Goal: Task Accomplishment & Management: Manage account settings

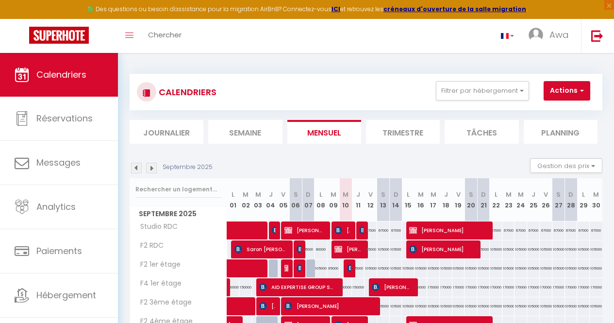
select select
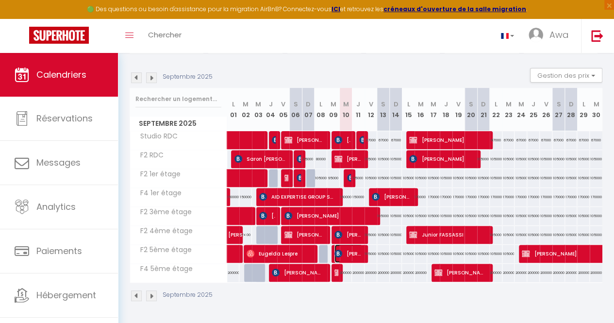
click at [348, 244] on span "[PERSON_NAME]" at bounding box center [348, 253] width 28 height 18
select select "KO"
select select "0"
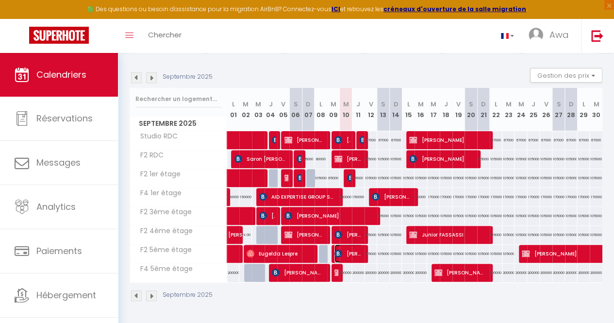
select select "1"
select select
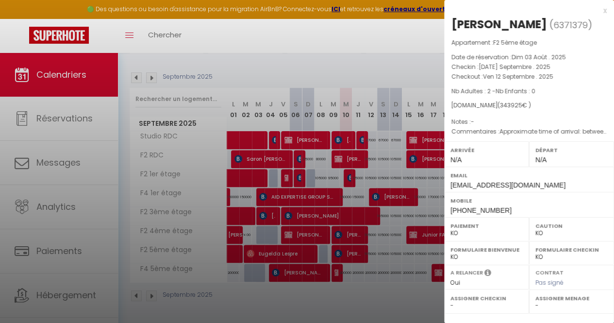
click at [397, 166] on div at bounding box center [307, 161] width 614 height 323
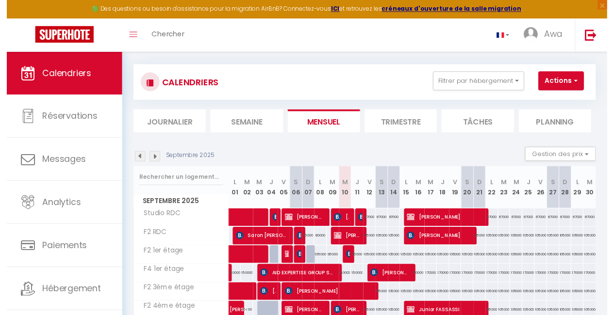
scroll to position [6, 0]
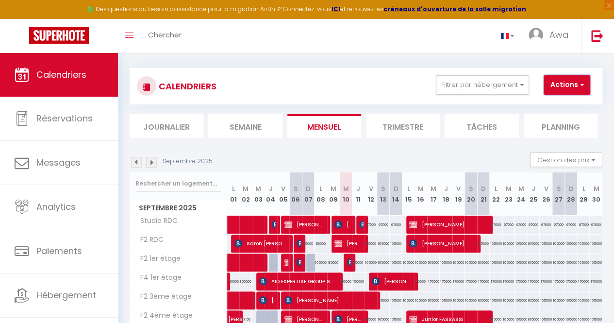
click at [565, 83] on button "Actions" at bounding box center [566, 84] width 47 height 19
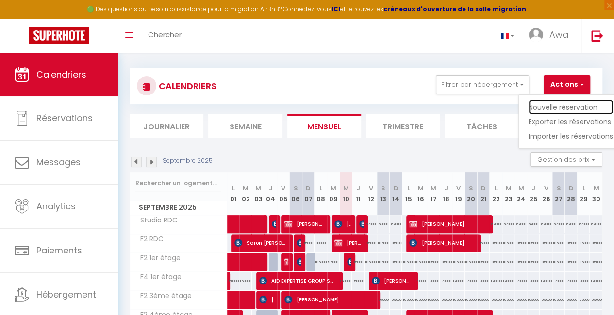
click at [545, 109] on link "Nouvelle réservation" at bounding box center [570, 107] width 84 height 15
select select
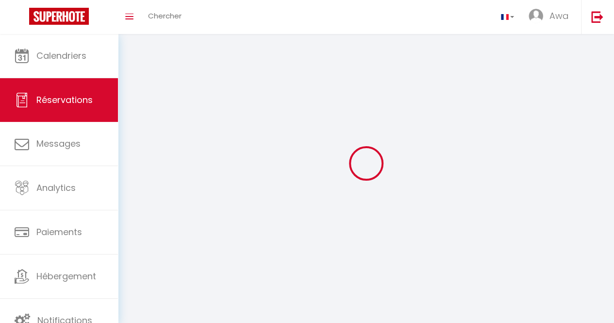
select select
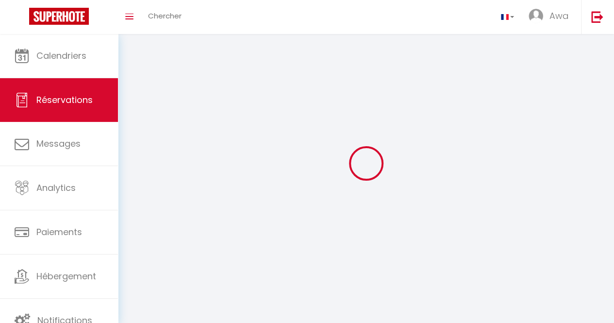
select select
checkbox input "false"
select select
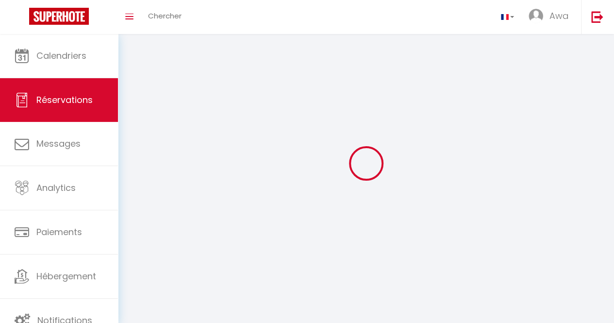
select select
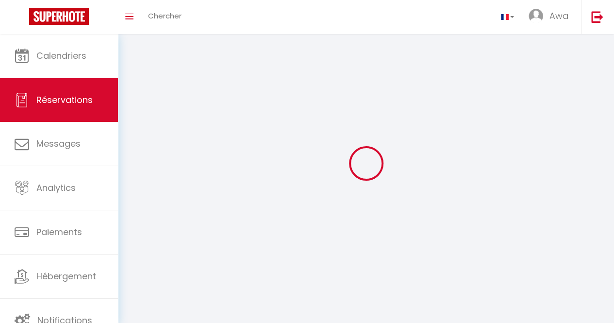
checkbox input "false"
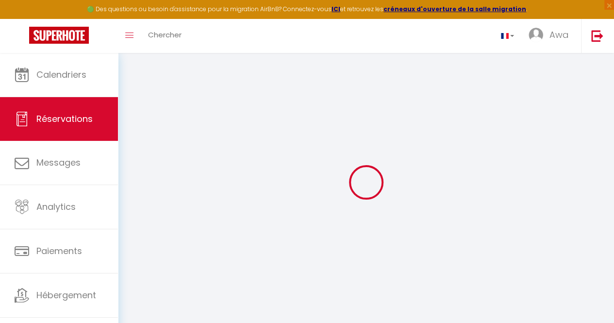
select select
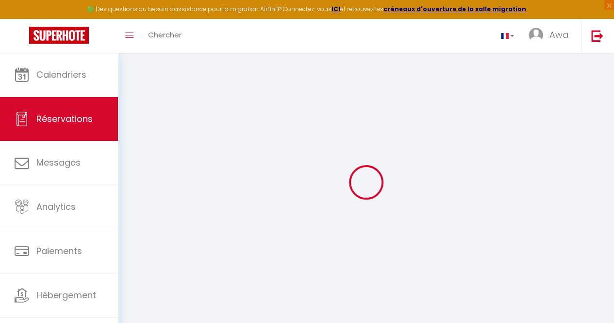
select select
checkbox input "false"
select select
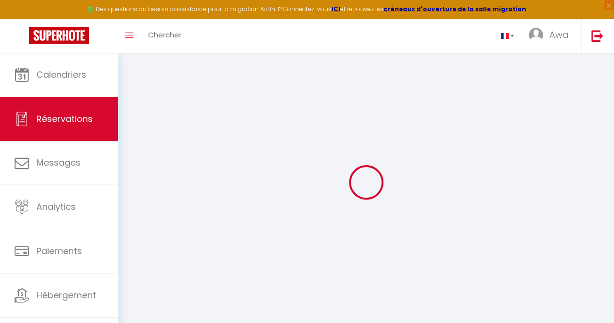
select select
checkbox input "false"
select select
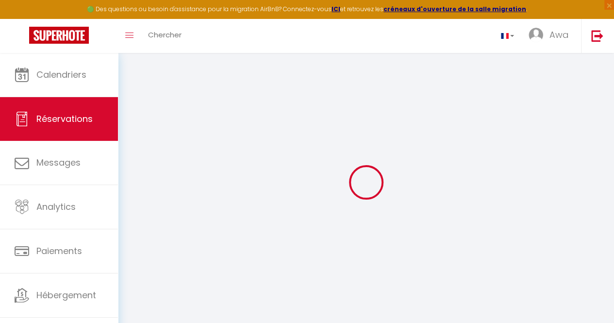
select select
checkbox input "false"
select select
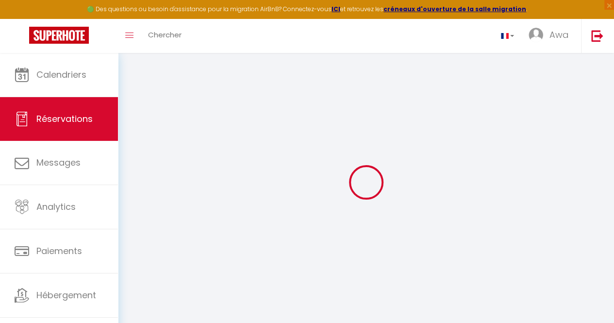
select select
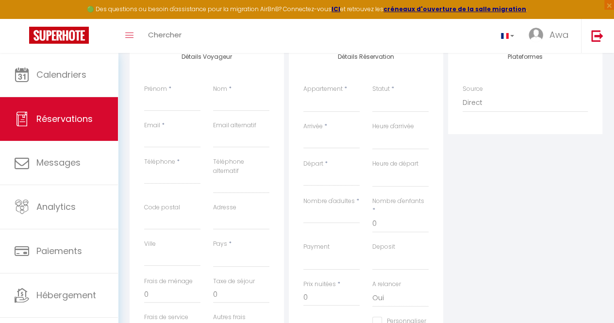
scroll to position [139, 0]
click at [339, 98] on select "F2 4ème étage Studio RDC F2 RDC F2 5ème étage F2 3ème étage F2 1er étage F4 1er…" at bounding box center [331, 102] width 56 height 18
select select "20900"
click at [303, 93] on select "F2 4ème étage Studio RDC F2 RDC F2 5ème étage F2 3ème étage F2 1er étage F4 1er…" at bounding box center [331, 102] width 56 height 18
select select
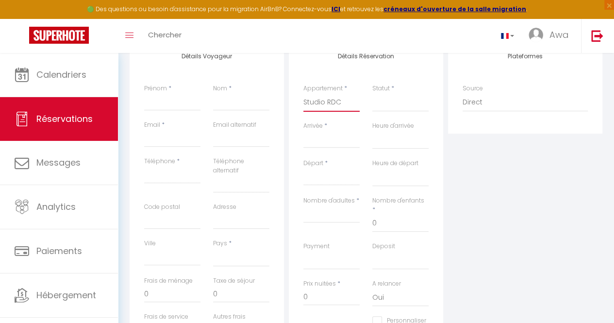
select select
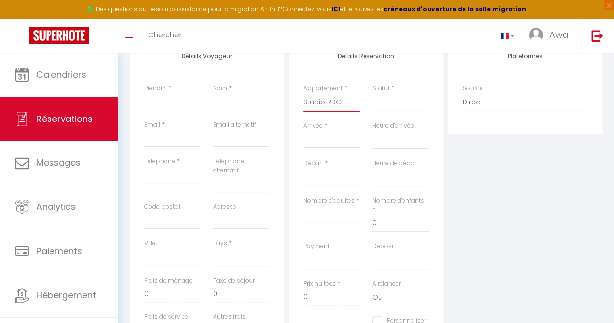
checkbox input "false"
click at [319, 136] on input "Arrivée" at bounding box center [331, 140] width 56 height 13
select select
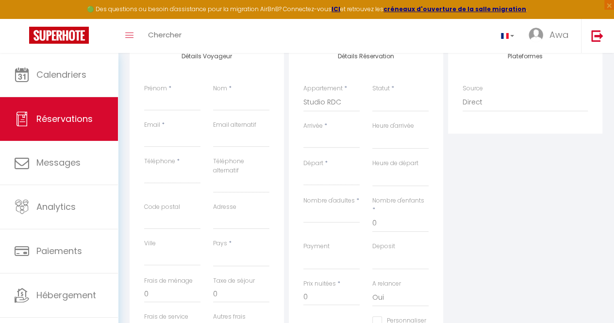
select select
checkbox input "false"
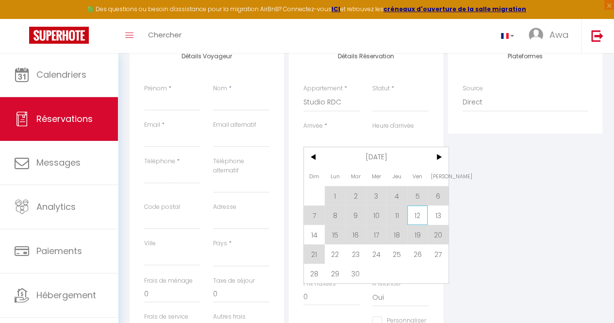
click at [422, 210] on span "12" at bounding box center [417, 214] width 21 height 19
select select
type input "Ven 12 Septembre 2025"
select select
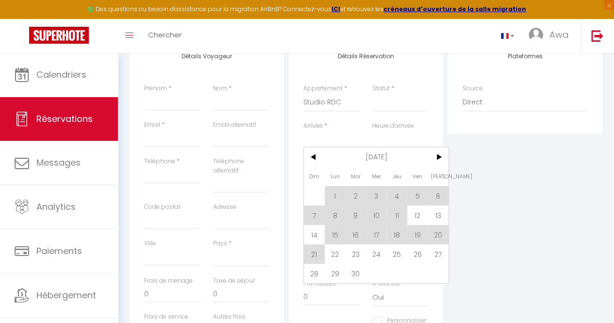
type input "[PERSON_NAME] 13 Septembre 2025"
select select
checkbox input "false"
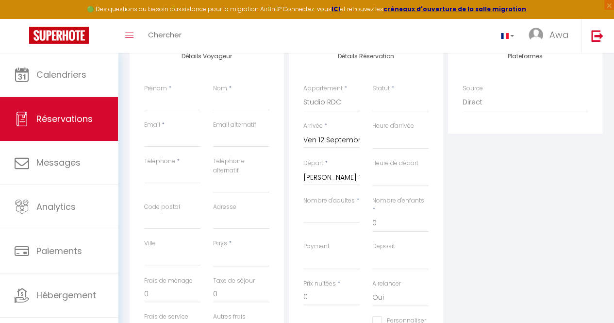
click at [339, 180] on input "[PERSON_NAME] 13 Septembre 2025" at bounding box center [331, 177] width 56 height 13
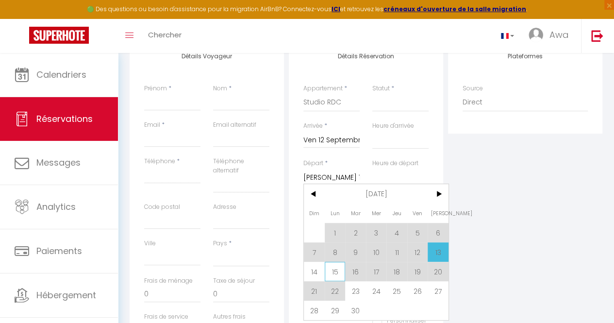
click at [339, 274] on span "15" at bounding box center [335, 271] width 21 height 19
select select
type input "Lun 15 Septembre 2025"
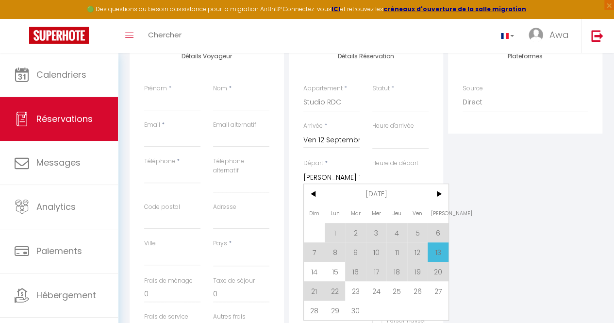
select select
checkbox input "false"
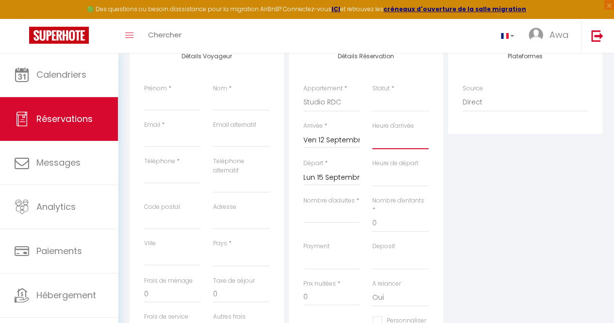
click at [395, 141] on select "00:00 00:30 01:00 01:30 02:00 02:30 03:00 03:30 04:00 04:30 05:00 05:30 06:00 0…" at bounding box center [400, 140] width 56 height 18
click at [402, 132] on select "00:00 00:30 01:00 01:30 02:00 02:30 03:00 03:30 04:00 04:30 05:00 05:30 06:00 0…" at bounding box center [400, 140] width 56 height 18
select select "15:00"
click at [372, 131] on select "00:00 00:30 01:00 01:30 02:00 02:30 03:00 03:30 04:00 04:30 05:00 05:30 06:00 0…" at bounding box center [400, 140] width 56 height 18
select select
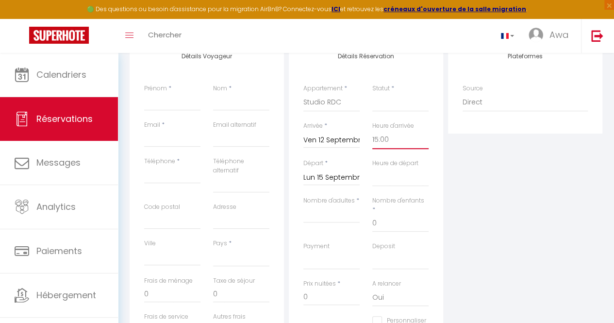
select select
checkbox input "false"
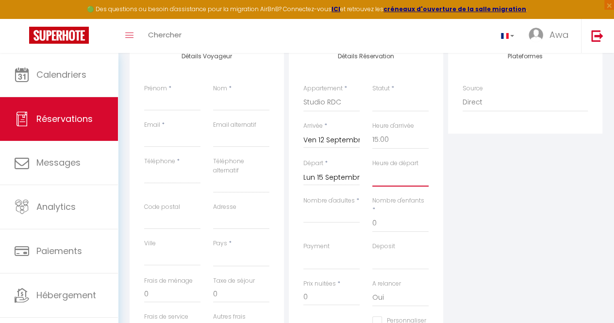
click at [391, 184] on select "00:00 00:30 01:00 01:30 02:00 02:30 03:00 03:30 04:00 04:30 05:00 05:30 06:00 0…" at bounding box center [400, 177] width 56 height 18
select select "12:00"
click at [372, 168] on select "00:00 00:30 01:00 01:30 02:00 02:30 03:00 03:30 04:00 04:30 05:00 05:30 06:00 0…" at bounding box center [400, 177] width 56 height 18
select select
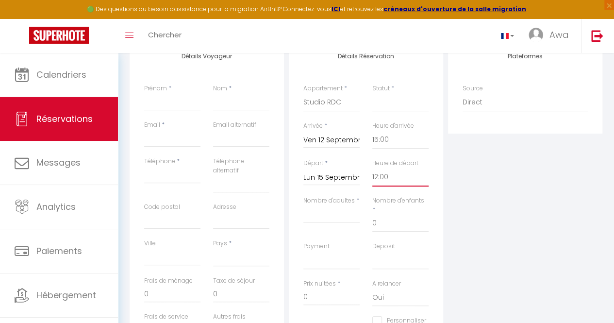
select select
checkbox input "false"
click at [340, 210] on input "Nombre d'adultes" at bounding box center [331, 213] width 56 height 17
type input "é"
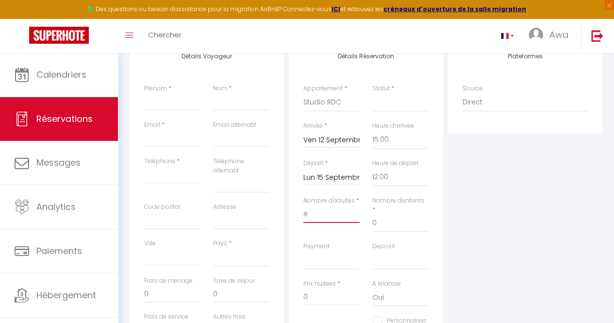
select select
checkbox input "false"
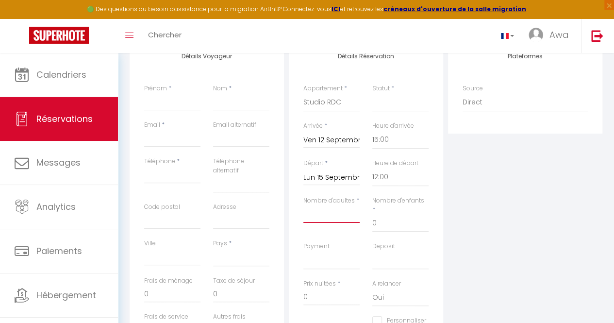
select select
checkbox input "false"
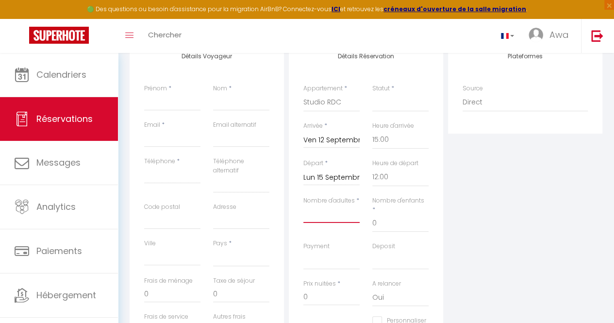
type input "2"
select select
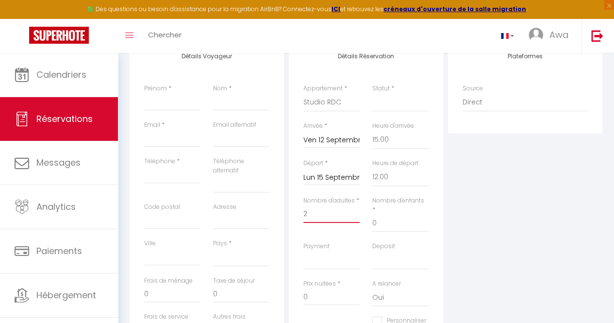
checkbox input "false"
select select
type input "25"
type input "9.18"
select select
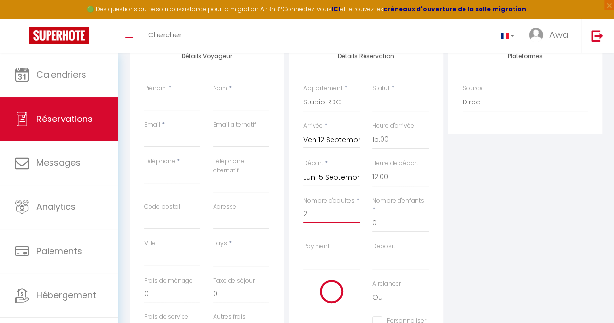
select select
type input "201000"
checkbox input "false"
type input "2"
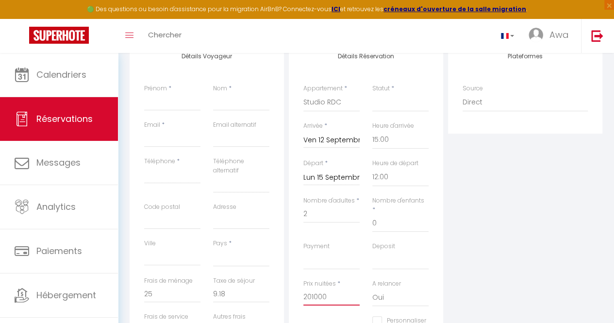
click at [326, 293] on input "201000" at bounding box center [331, 296] width 56 height 17
type input "20100"
select select
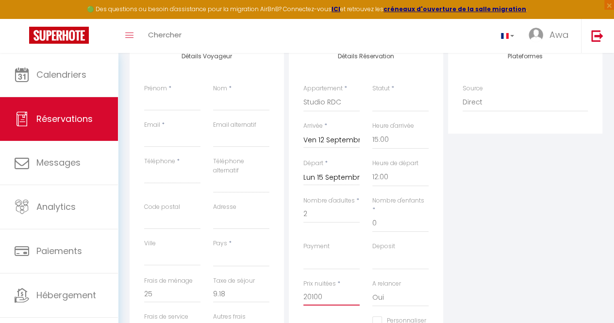
select select
checkbox input "false"
type input "2010"
select select
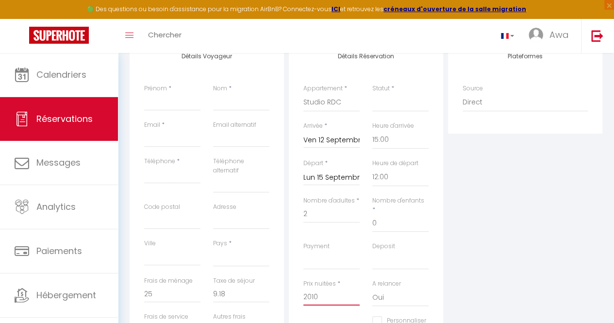
select select
checkbox input "false"
type input "201"
select select
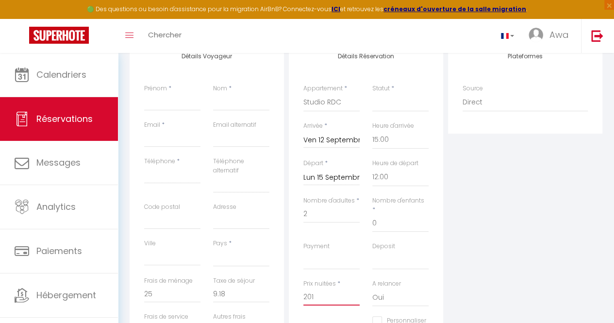
select select
checkbox input "false"
type input "20"
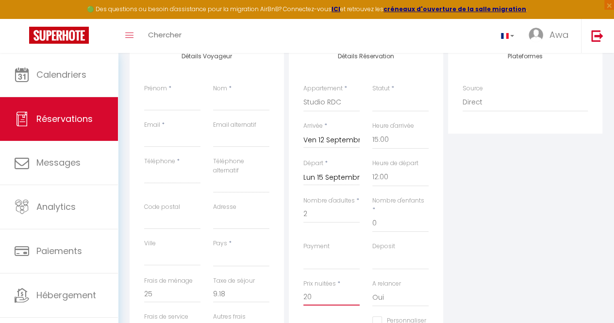
select select
checkbox input "false"
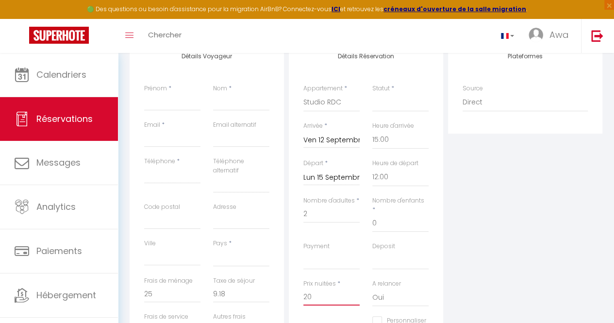
type input "2"
select select
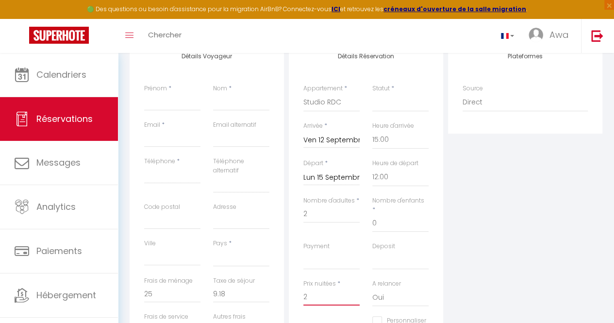
checkbox input "false"
select select
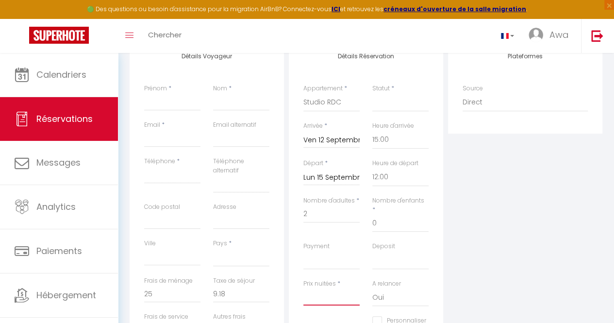
checkbox input "false"
type input "1"
select select
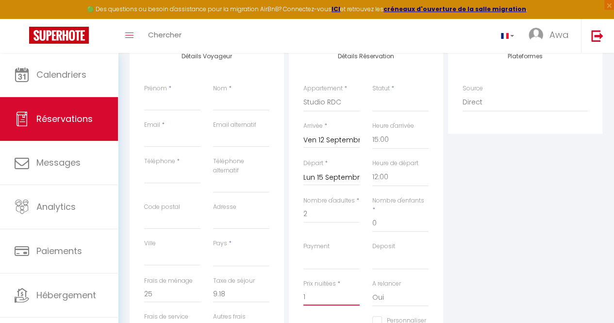
select select
checkbox input "false"
type input "13"
select select
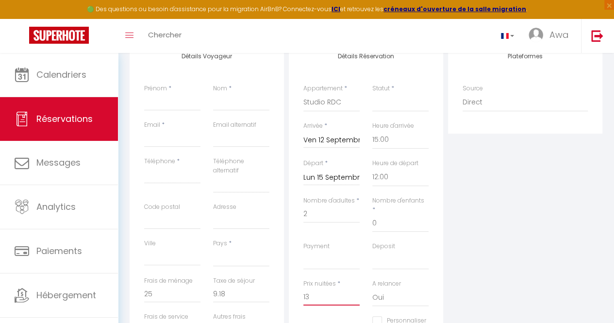
select select
checkbox input "false"
type input "134"
select select
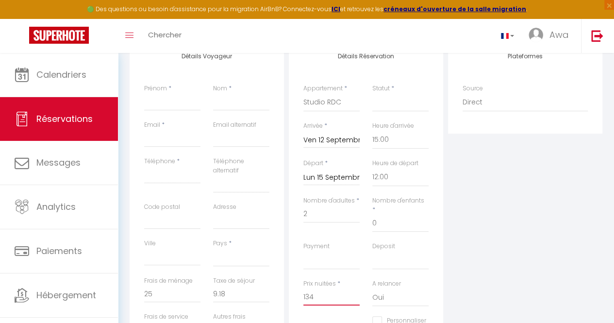
select select
checkbox input "false"
type input "1340"
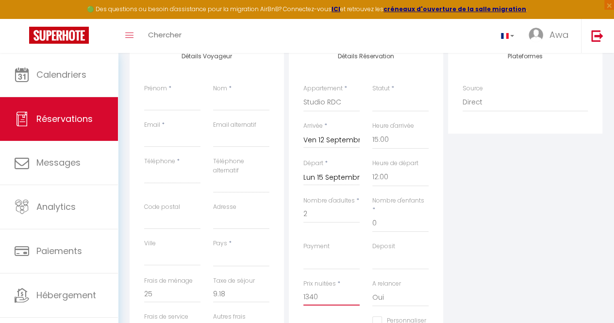
select select
checkbox input "false"
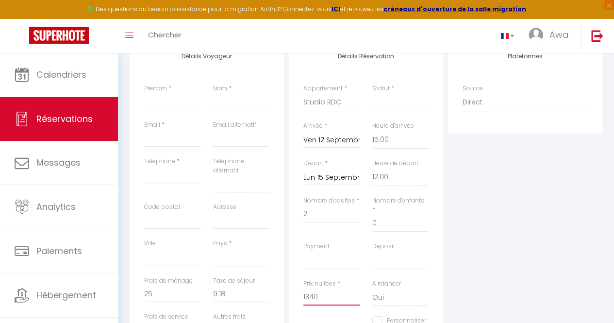
type input "13400"
select select
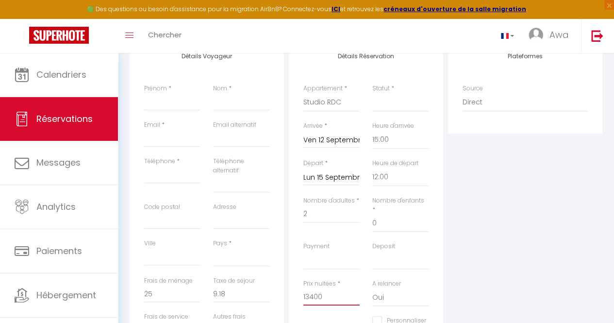
checkbox input "false"
type input "134000"
select select
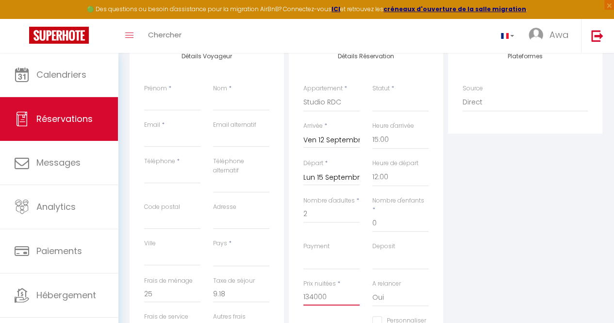
select select
checkbox input "false"
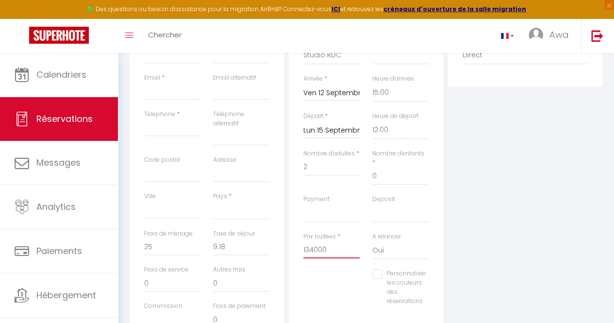
scroll to position [184, 0]
type input "134000"
select select
type input "0"
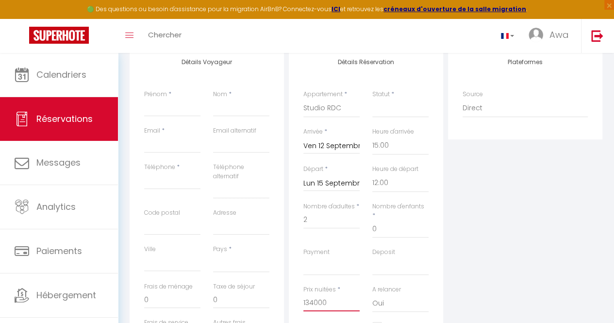
scroll to position [132, 0]
click at [387, 106] on select "Confirmé Non Confirmé [PERSON_NAME] par le voyageur No Show Request" at bounding box center [400, 109] width 56 height 18
click at [372, 100] on select "Confirmé Non Confirmé [PERSON_NAME] par le voyageur No Show Request" at bounding box center [400, 109] width 56 height 18
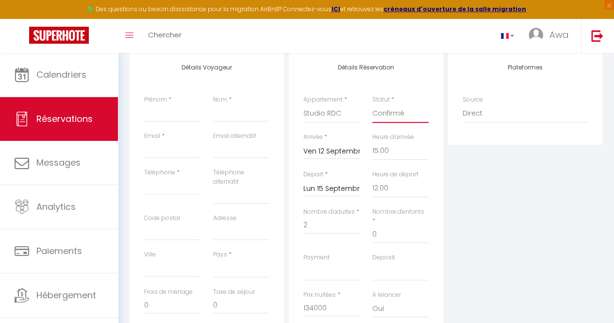
scroll to position [124, 0]
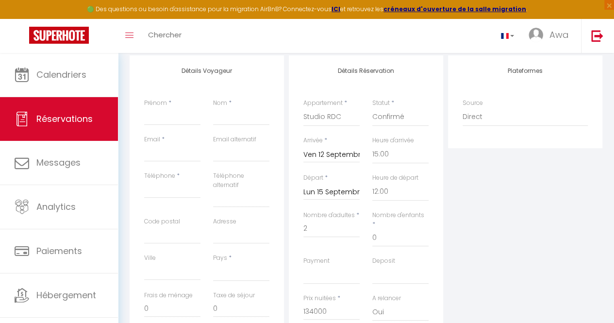
click at [170, 125] on div "Prénom *" at bounding box center [172, 117] width 69 height 36
click at [170, 124] on input "Prénom" at bounding box center [172, 116] width 56 height 17
click at [232, 113] on input "Nom" at bounding box center [241, 116] width 56 height 17
click at [179, 151] on input "Email" at bounding box center [172, 152] width 56 height 17
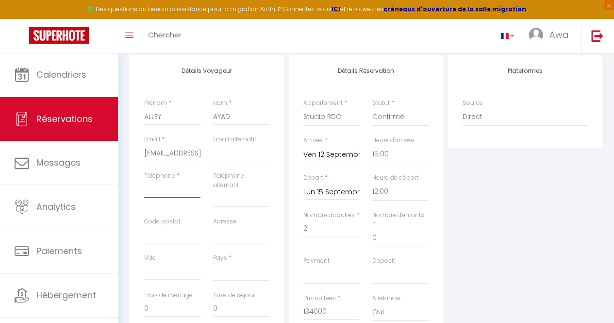
click at [170, 192] on input "Téléphone" at bounding box center [172, 189] width 56 height 17
click at [153, 238] on input "Code postal" at bounding box center [172, 234] width 56 height 17
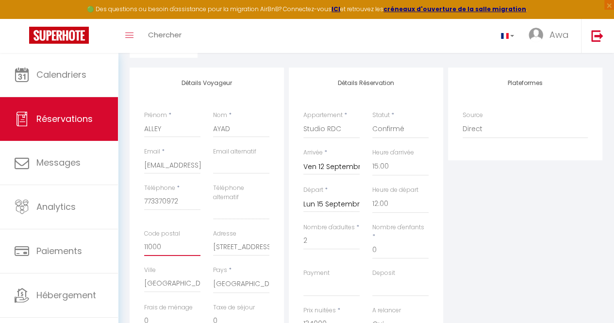
scroll to position [108, 0]
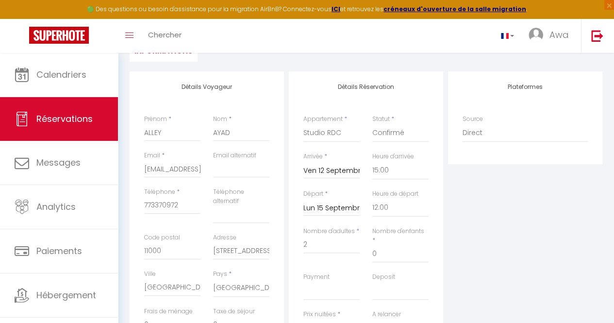
click at [210, 233] on div "Adresse [STREET_ADDRESS]" at bounding box center [241, 251] width 69 height 36
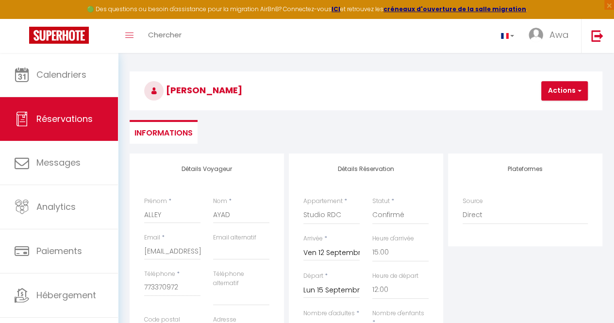
scroll to position [24, 0]
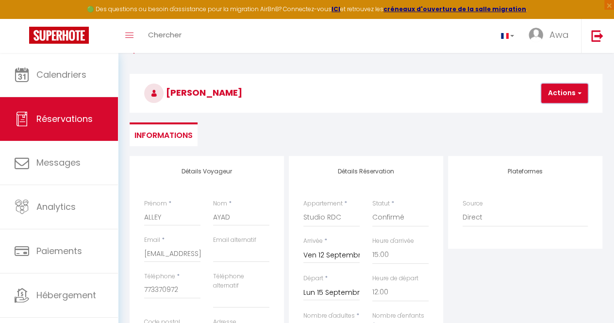
click at [566, 93] on button "Actions" at bounding box center [564, 92] width 47 height 19
click at [559, 118] on link "Enregistrer" at bounding box center [572, 114] width 77 height 13
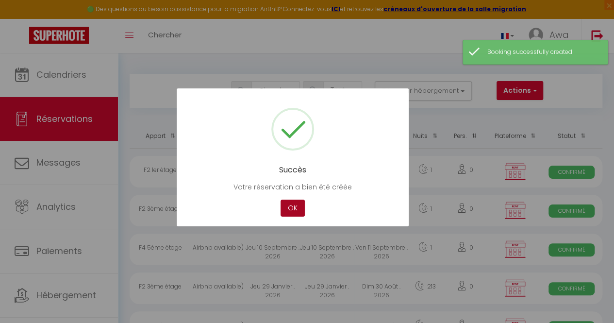
click at [288, 205] on button "OK" at bounding box center [292, 207] width 24 height 17
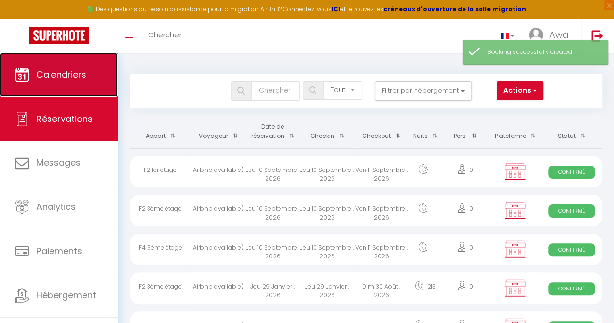
click at [92, 69] on link "Calendriers" at bounding box center [59, 75] width 118 height 44
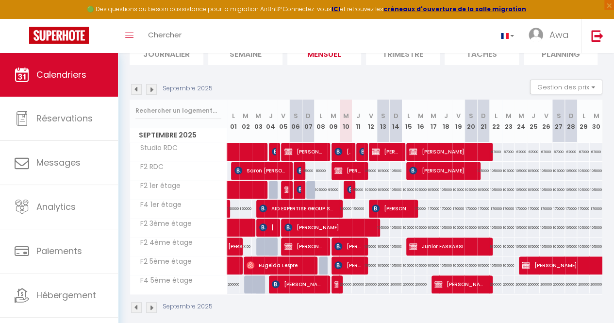
scroll to position [80, 0]
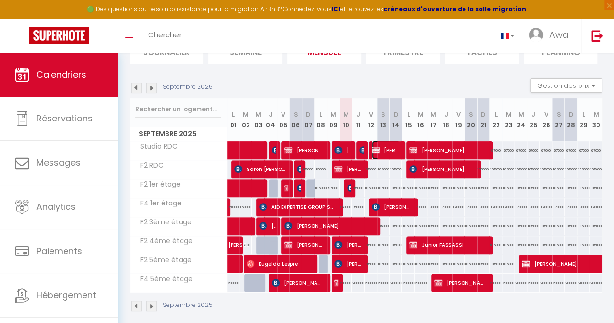
click at [382, 151] on span "[PERSON_NAME]" at bounding box center [386, 150] width 28 height 18
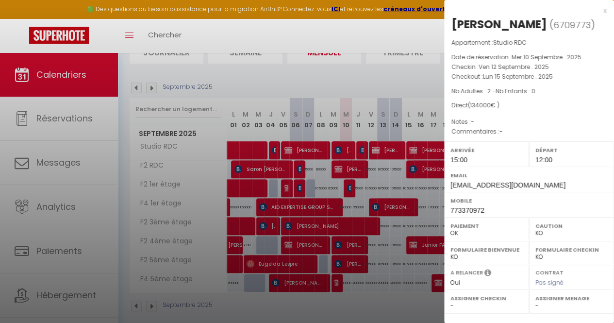
click at [490, 229] on label "Paiement" at bounding box center [486, 226] width 72 height 10
click at [488, 228] on label "Paiement" at bounding box center [486, 226] width 72 height 10
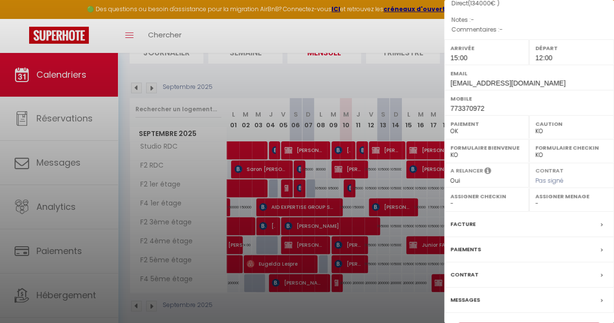
scroll to position [127, 0]
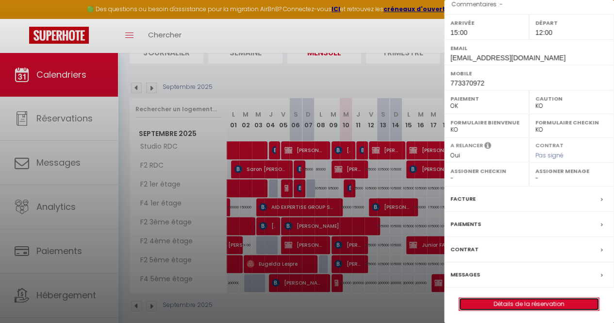
click at [543, 301] on link "Détails de la réservation" at bounding box center [529, 303] width 140 height 13
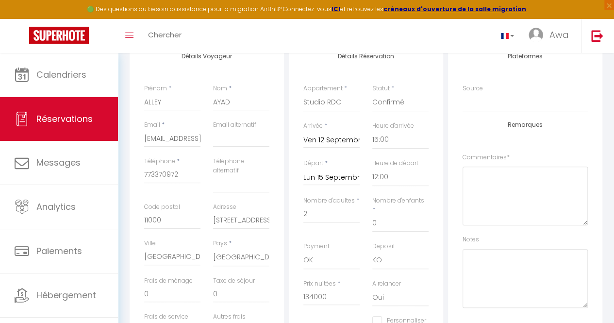
scroll to position [140, 0]
click at [342, 249] on select "OK KO" at bounding box center [331, 258] width 56 height 18
click at [303, 249] on select "OK KO" at bounding box center [331, 258] width 56 height 18
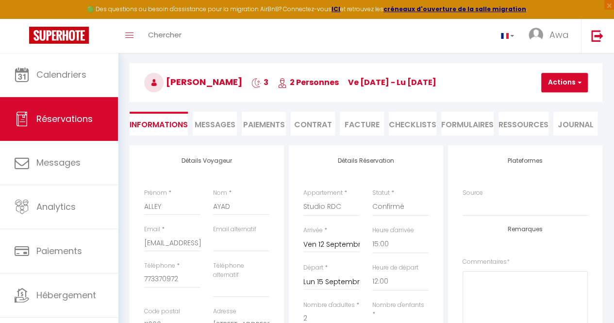
scroll to position [0, 0]
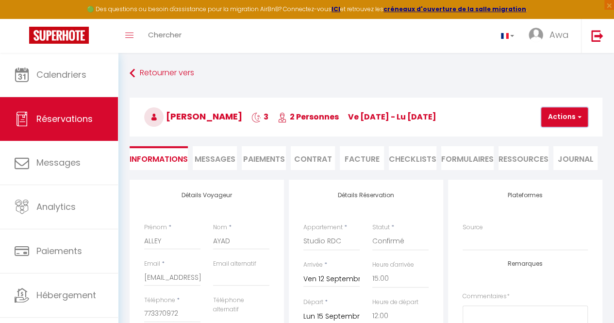
click at [567, 121] on button "Actions" at bounding box center [564, 116] width 47 height 19
click at [560, 142] on link "Enregistrer" at bounding box center [572, 138] width 77 height 13
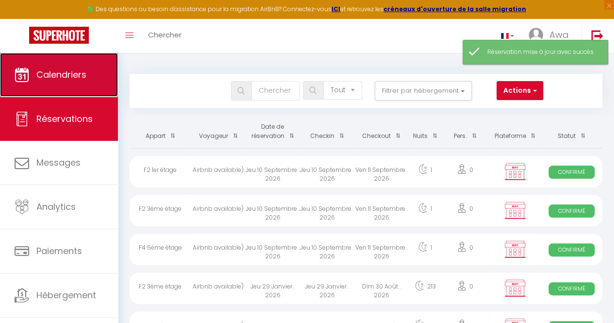
click at [55, 75] on span "Calendriers" at bounding box center [61, 74] width 50 height 12
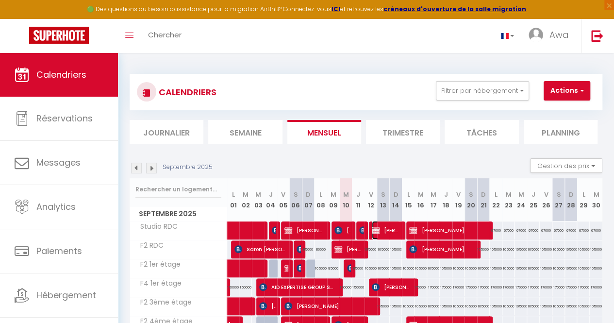
click at [382, 229] on span "[PERSON_NAME]" at bounding box center [386, 230] width 28 height 18
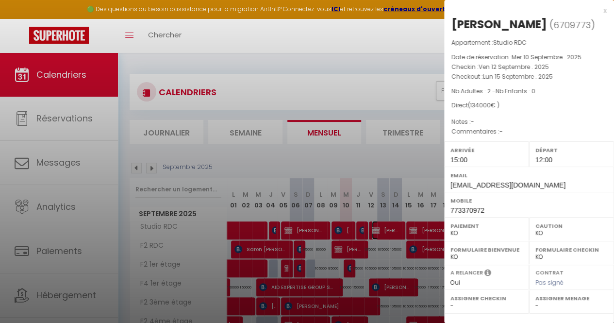
scroll to position [127, 0]
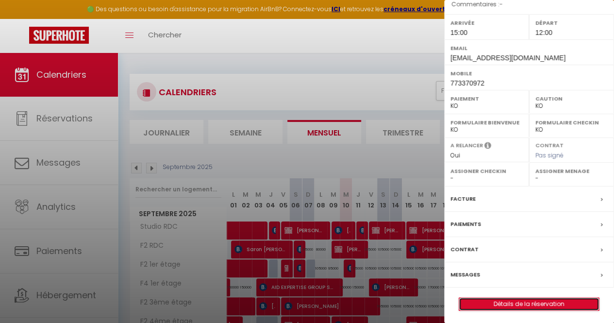
click at [502, 302] on link "Détails de la réservation" at bounding box center [529, 303] width 140 height 13
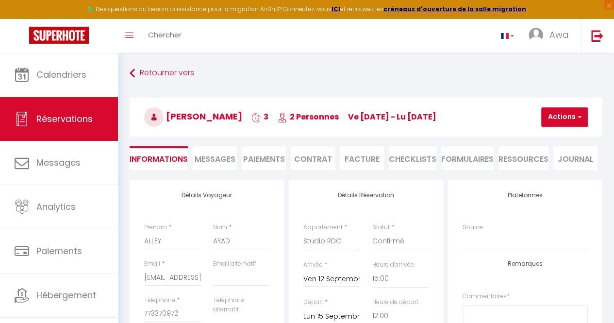
click at [328, 279] on input "Ven 12 Septembre 2025" at bounding box center [331, 279] width 56 height 13
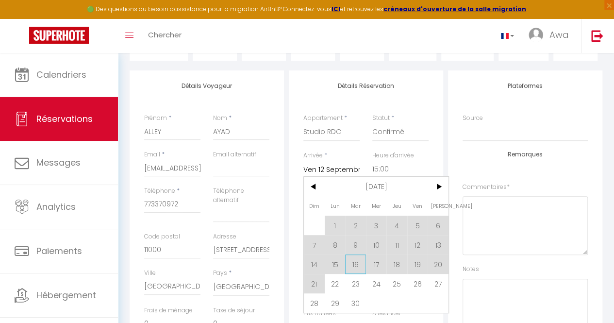
scroll to position [110, 0]
click at [439, 263] on span "20" at bounding box center [437, 262] width 21 height 19
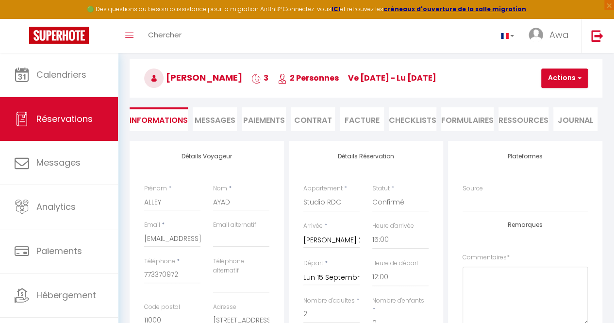
scroll to position [33, 0]
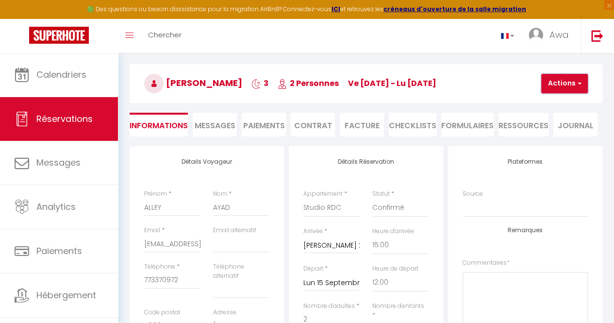
click at [552, 79] on button "Actions" at bounding box center [564, 83] width 47 height 19
click at [551, 99] on link "Enregistrer" at bounding box center [572, 105] width 77 height 13
click at [326, 243] on input "[PERSON_NAME] 20 Septembre 2025" at bounding box center [331, 245] width 56 height 13
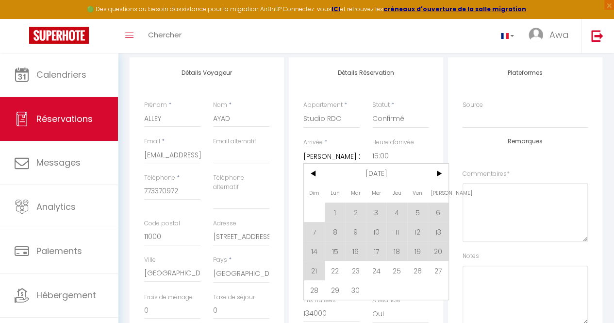
scroll to position [125, 0]
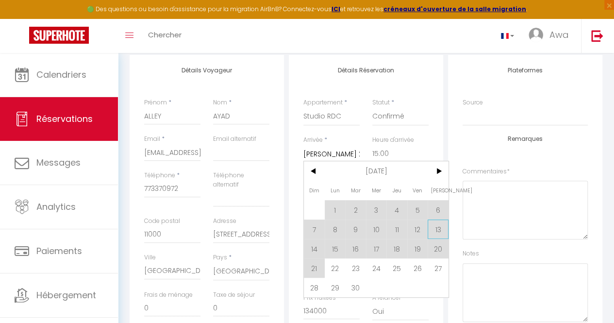
click at [433, 234] on span "13" at bounding box center [437, 228] width 21 height 19
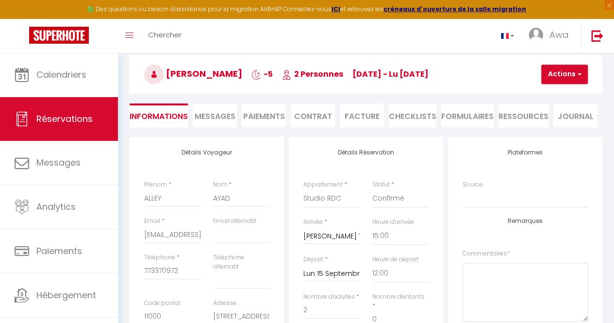
scroll to position [42, 0]
click at [562, 74] on button "Actions" at bounding box center [564, 74] width 47 height 19
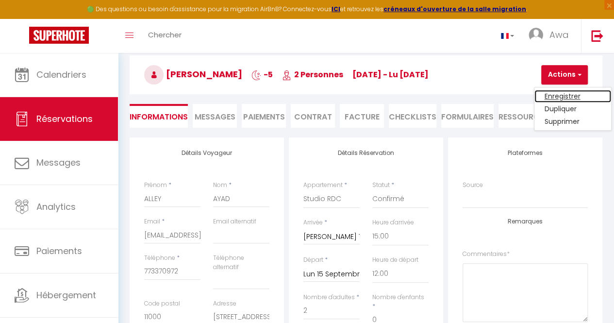
click at [559, 96] on link "Enregistrer" at bounding box center [572, 96] width 77 height 13
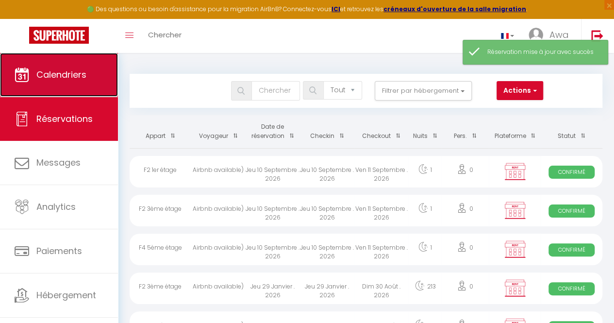
click at [85, 75] on span "Calendriers" at bounding box center [61, 74] width 50 height 12
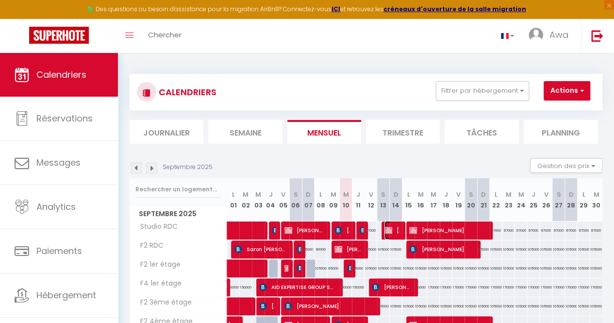
click at [393, 231] on span "[PERSON_NAME]" at bounding box center [392, 230] width 16 height 18
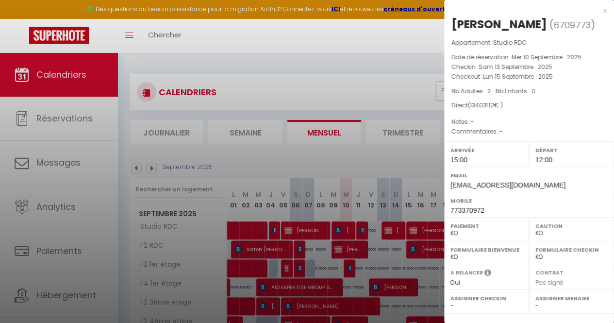
click at [375, 51] on div at bounding box center [307, 161] width 614 height 323
